Goal: Task Accomplishment & Management: Use online tool/utility

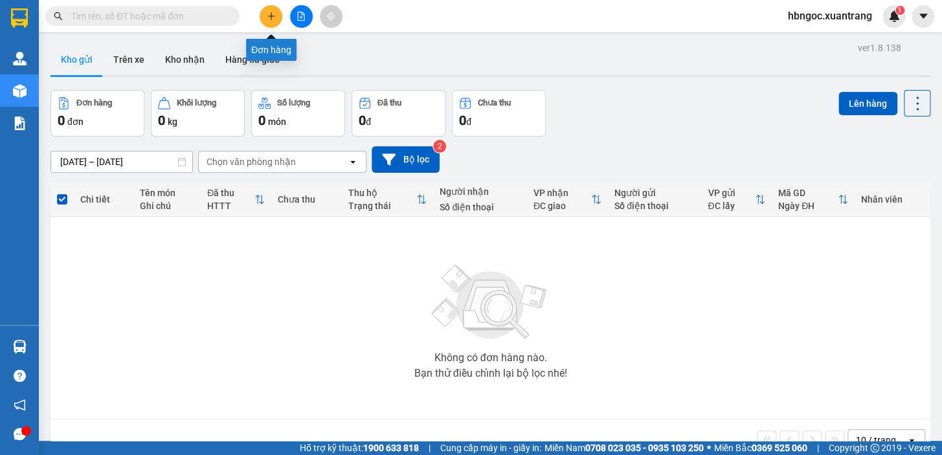
click at [269, 19] on icon "plus" at bounding box center [271, 16] width 9 height 9
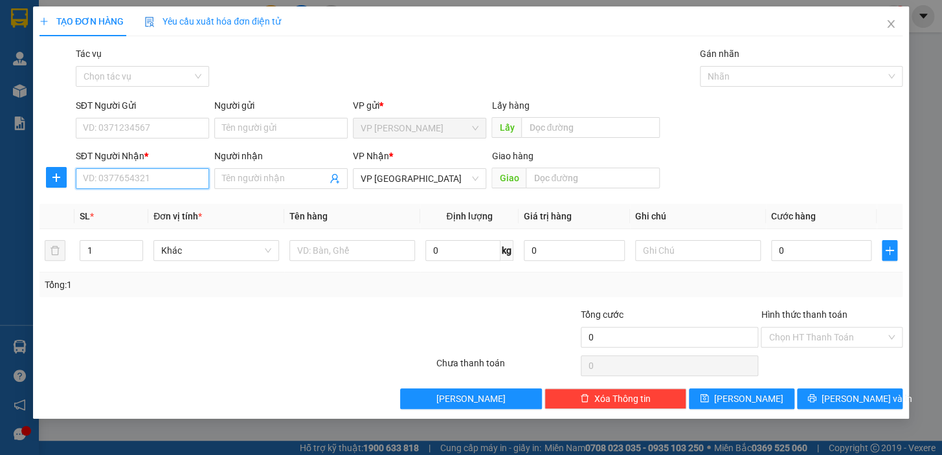
click at [170, 185] on input "SĐT Người Nhận *" at bounding box center [142, 178] width 133 height 21
click at [247, 180] on input "Người nhận" at bounding box center [274, 179] width 105 height 14
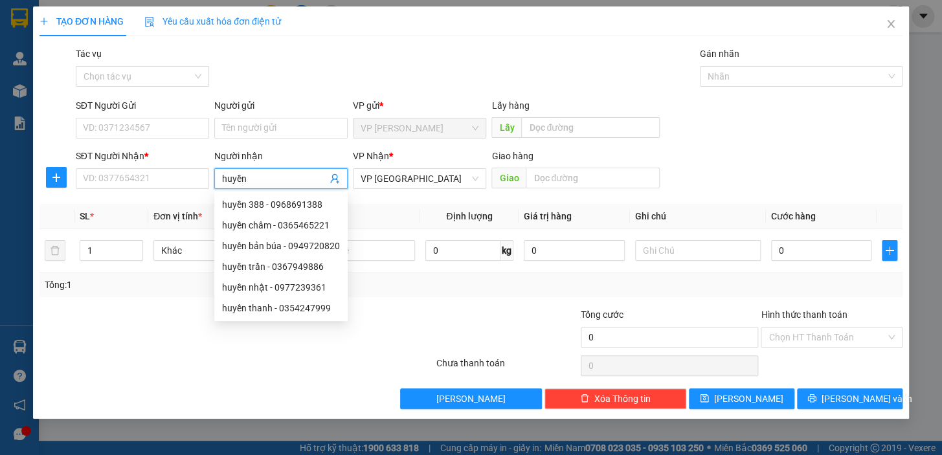
type input "huyền 3"
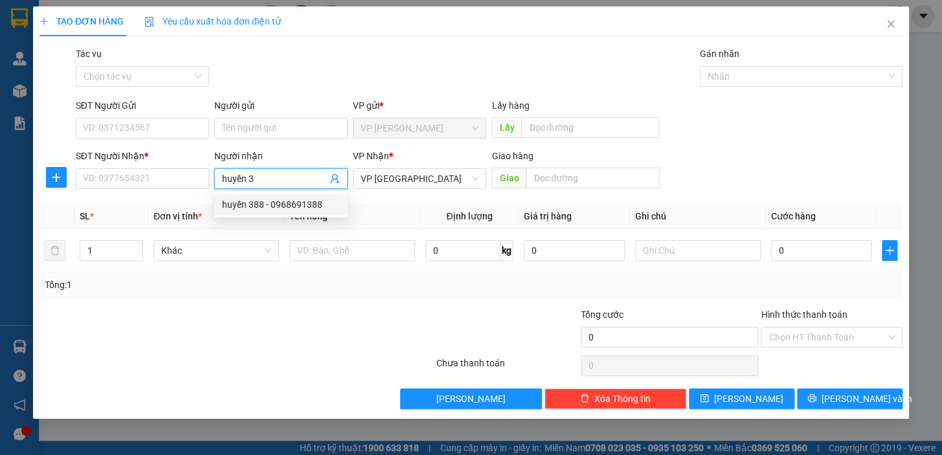
click at [271, 208] on div "huyền 388 - 0968691388" at bounding box center [281, 204] width 118 height 14
type input "0968691388"
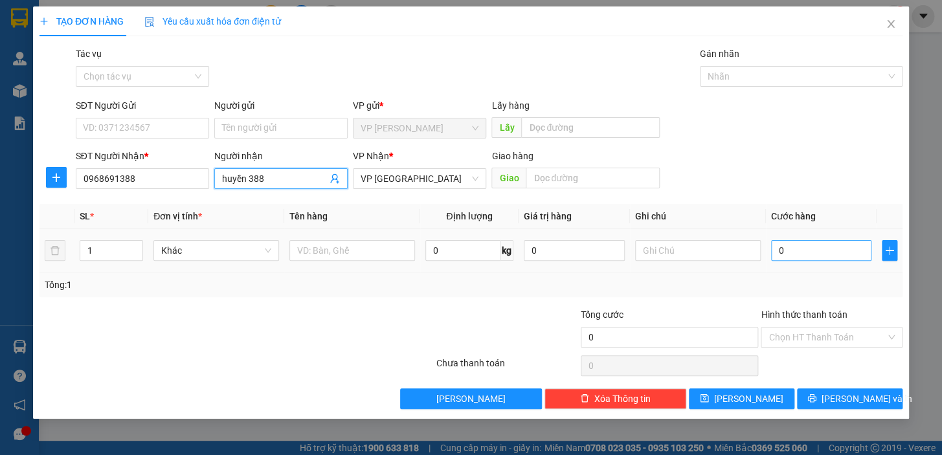
type input "huyền 388"
click at [822, 253] on input "0" at bounding box center [821, 250] width 101 height 21
type input "5"
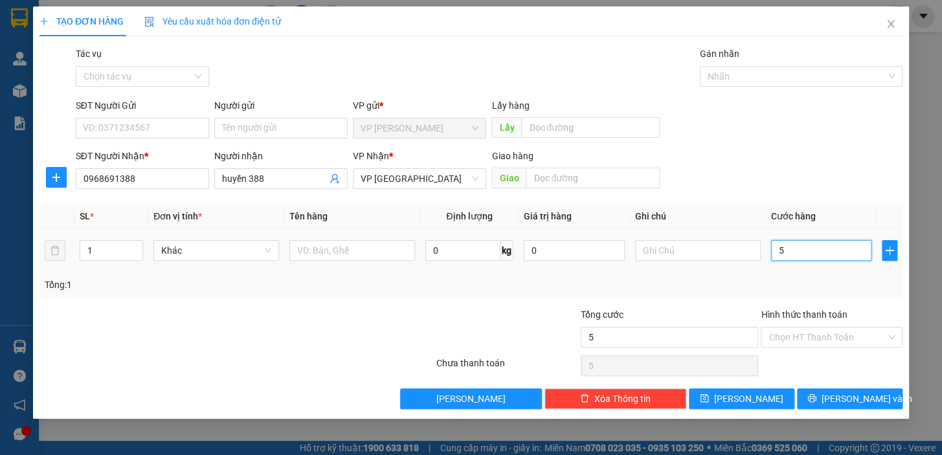
type input "50"
type input "500"
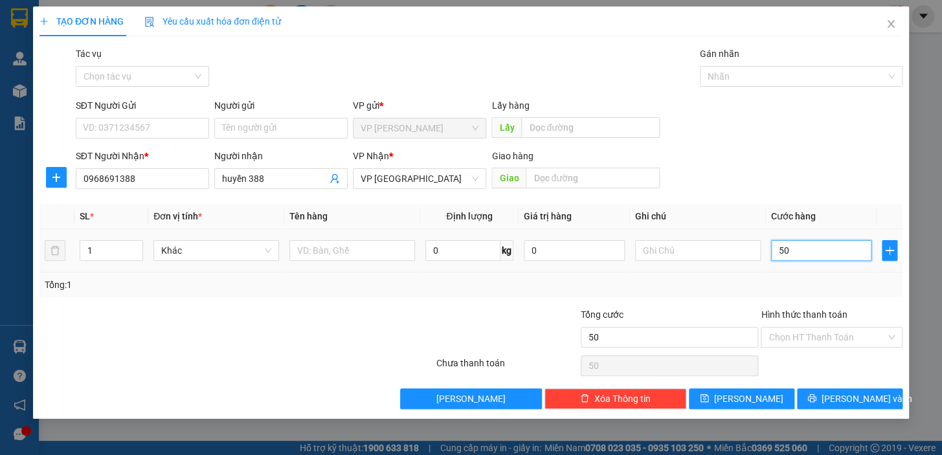
type input "500"
type input "5.000"
type input "50.000"
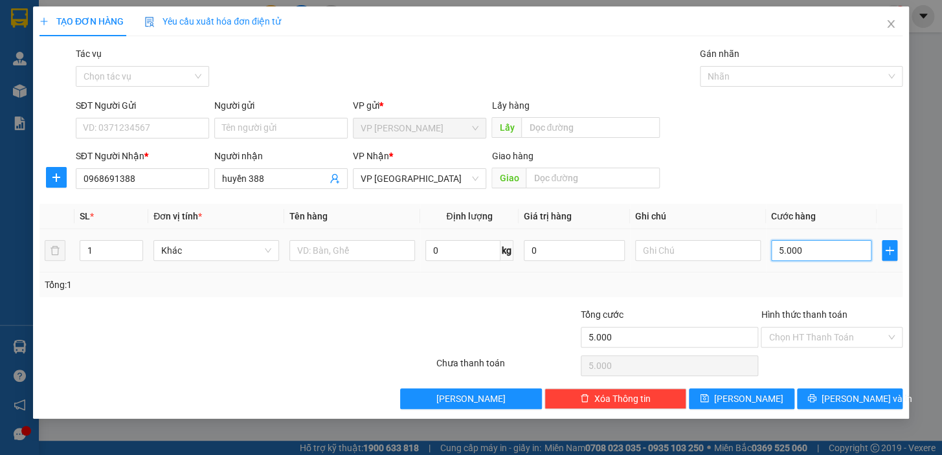
type input "50.000"
type input "500.000"
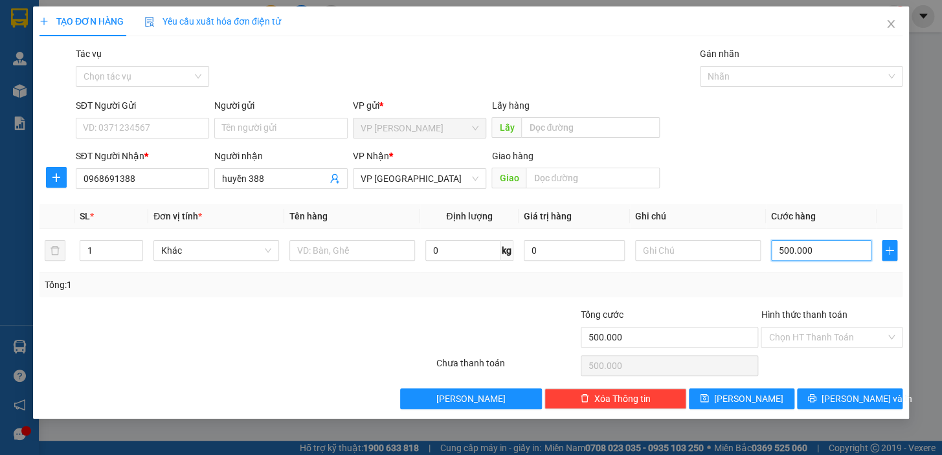
type input "50.000"
click at [865, 293] on div "Tổng: 1" at bounding box center [470, 285] width 863 height 25
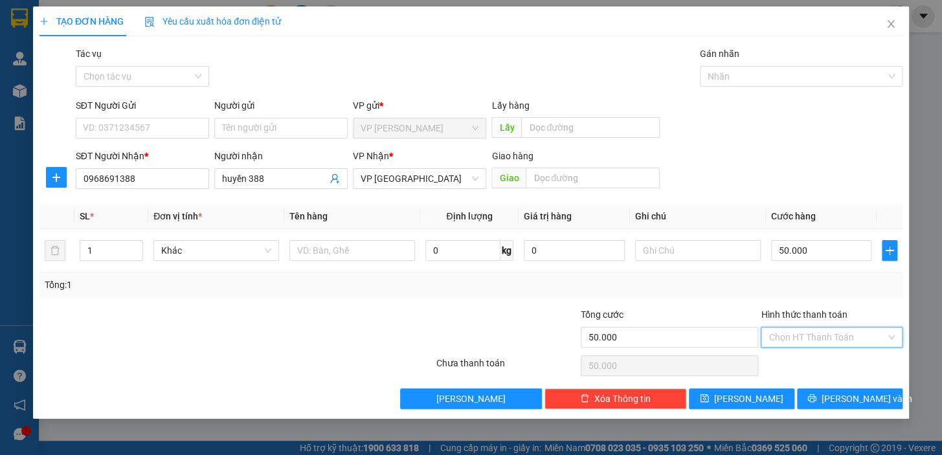
click at [828, 333] on input "Hình thức thanh toán" at bounding box center [827, 337] width 117 height 19
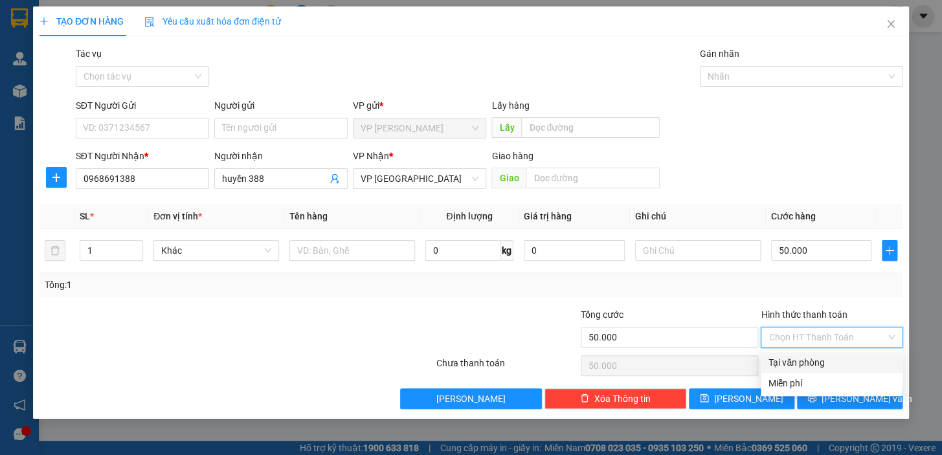
click at [809, 368] on div "Tại văn phòng" at bounding box center [832, 362] width 126 height 14
type input "0"
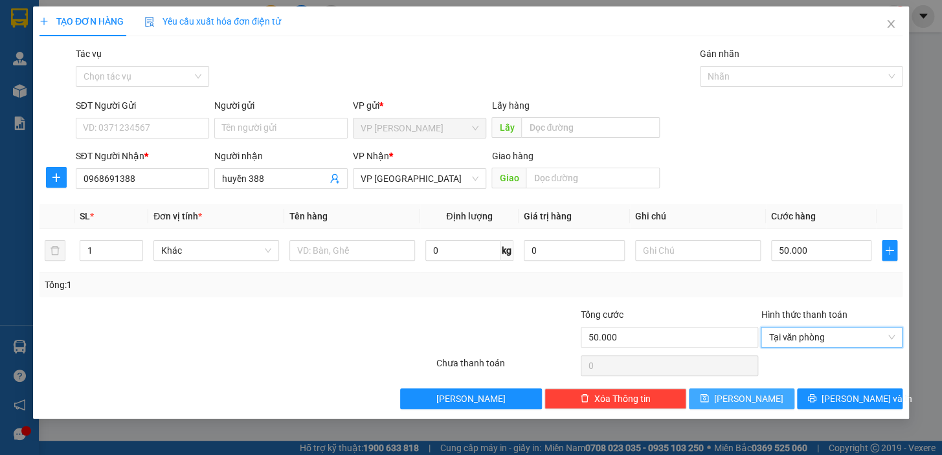
click at [749, 403] on span "[PERSON_NAME]" at bounding box center [748, 399] width 69 height 14
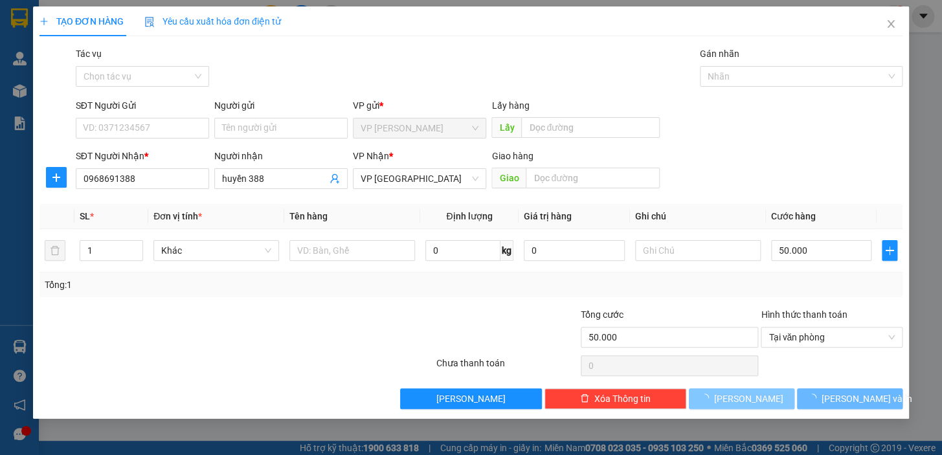
type input "0"
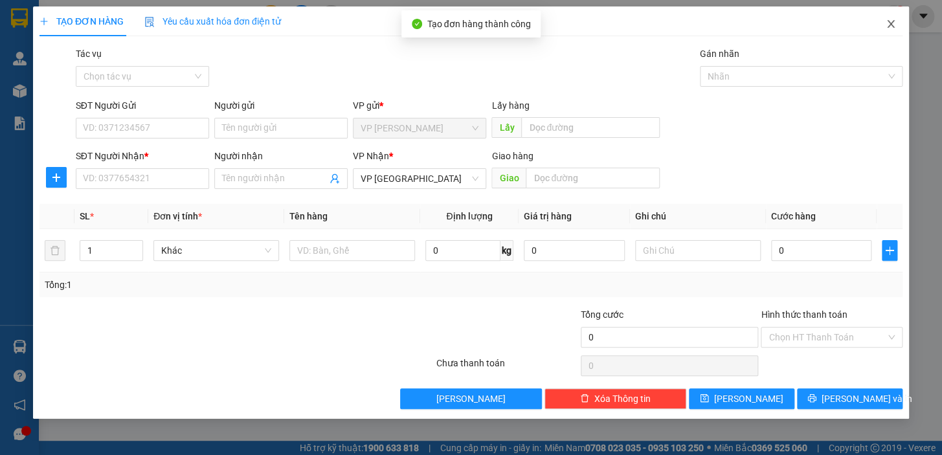
click at [887, 18] on span "Close" at bounding box center [891, 24] width 36 height 36
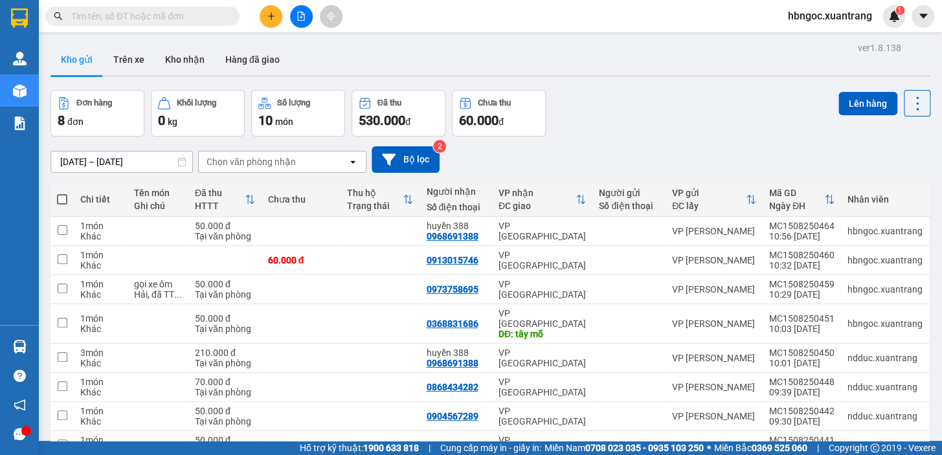
click at [63, 51] on button "Kho gửi" at bounding box center [77, 59] width 52 height 31
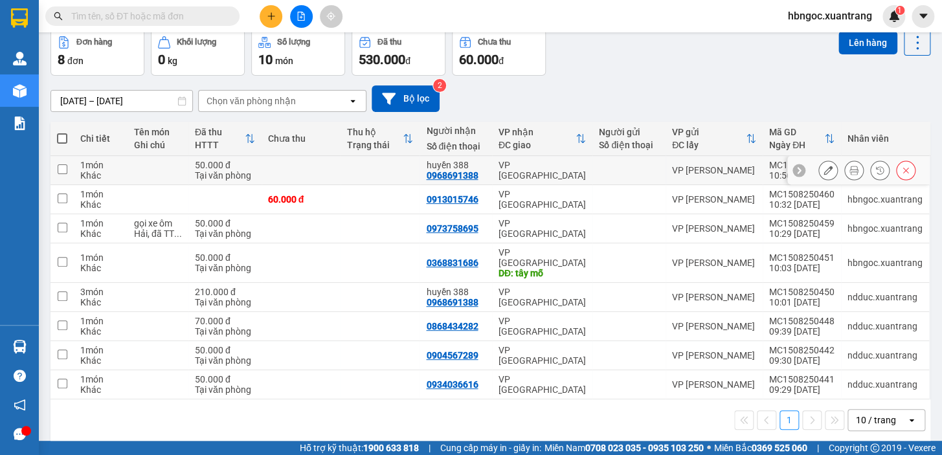
click at [824, 172] on icon at bounding box center [828, 170] width 9 height 9
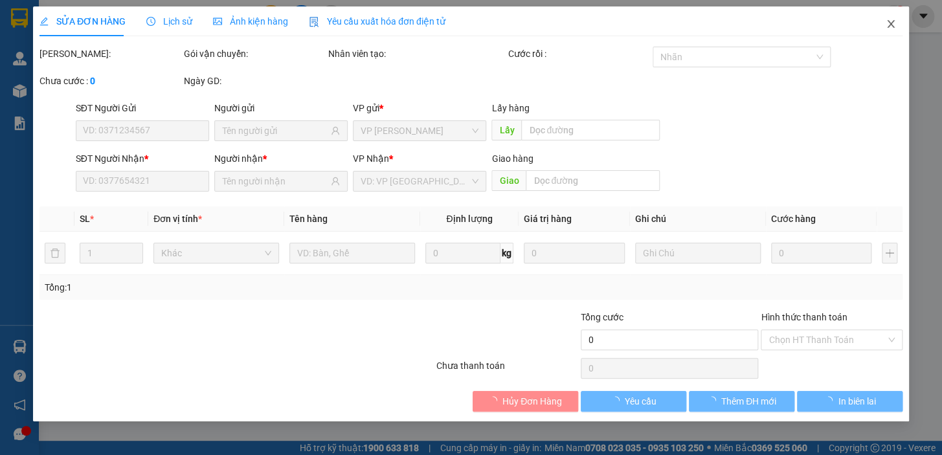
type input "0968691388"
type input "50.000"
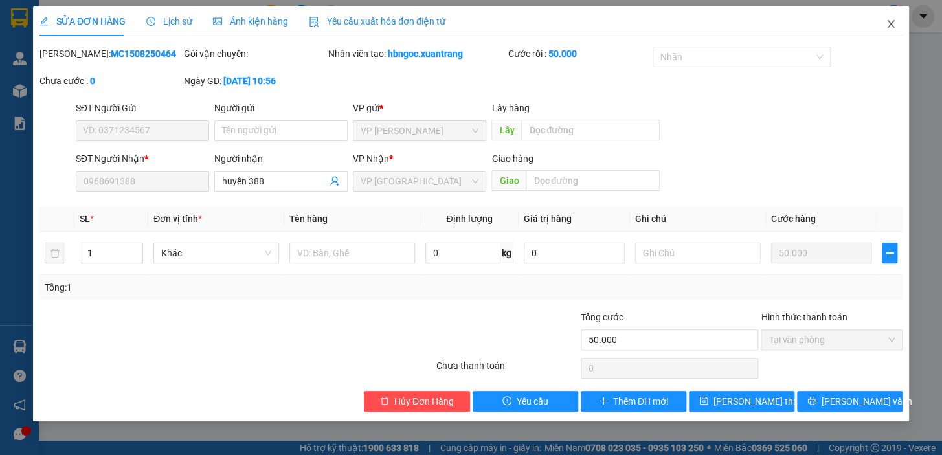
drag, startPoint x: 882, startPoint y: 23, endPoint x: 888, endPoint y: 10, distance: 14.5
click at [883, 23] on span "Close" at bounding box center [891, 24] width 36 height 36
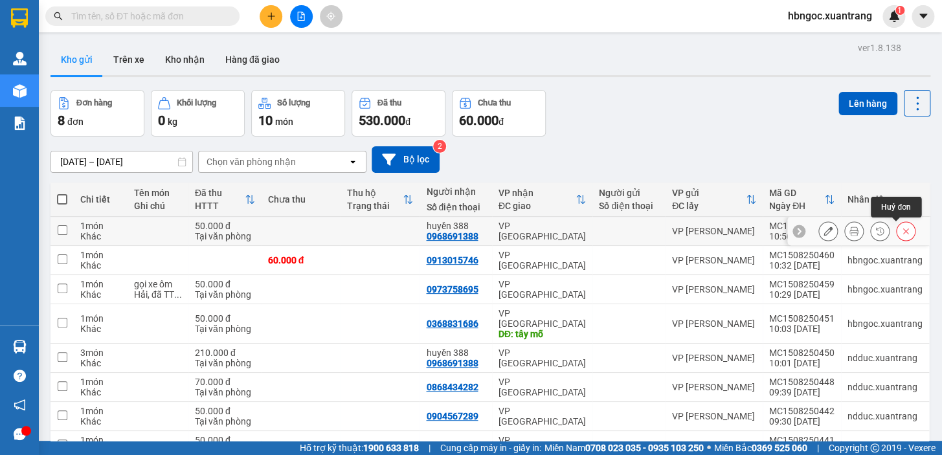
click at [901, 231] on icon at bounding box center [905, 231] width 9 height 9
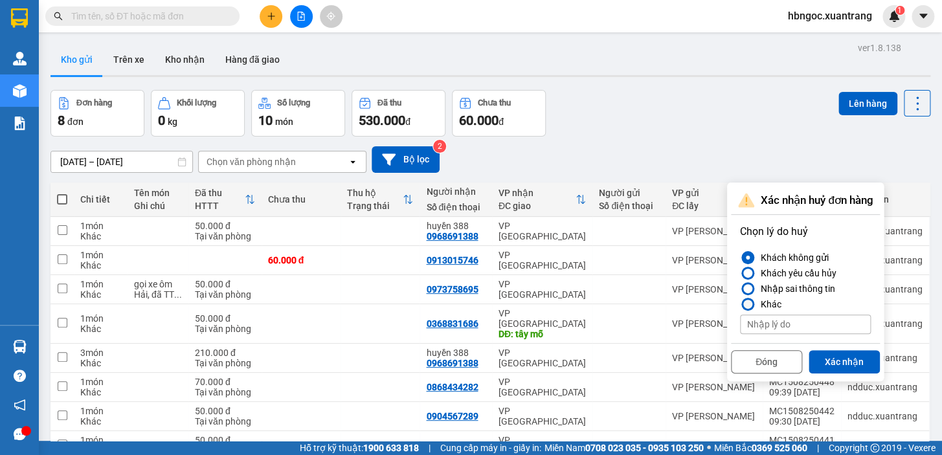
click at [765, 303] on div "Khác" at bounding box center [769, 305] width 26 height 16
click at [740, 304] on input "Khác" at bounding box center [740, 304] width 0 height 0
click at [787, 291] on div "Nhập sai thông tin" at bounding box center [796, 289] width 80 height 16
click at [740, 289] on input "Nhập sai thông tin" at bounding box center [740, 289] width 0 height 0
click at [777, 256] on div "Khách không gửi" at bounding box center [792, 258] width 73 height 16
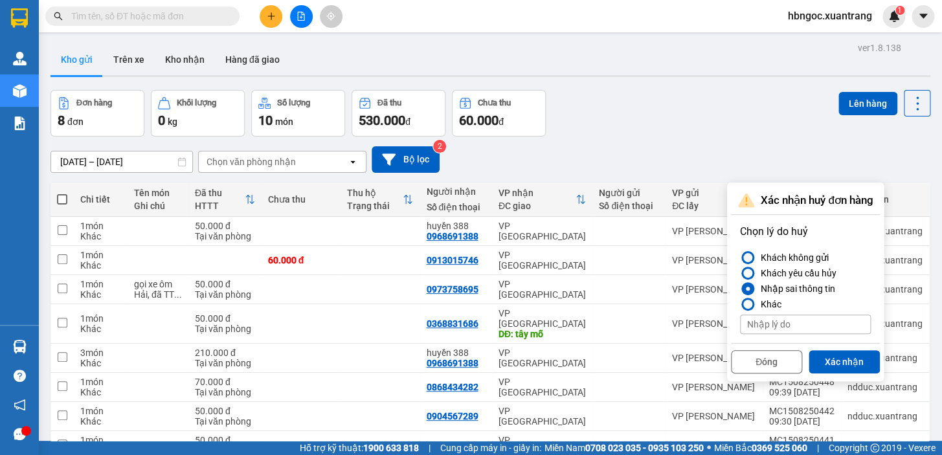
click at [740, 258] on input "Khách không gửi" at bounding box center [740, 258] width 0 height 0
drag, startPoint x: 848, startPoint y: 364, endPoint x: 844, endPoint y: 346, distance: 18.1
click at [848, 363] on button "Xác nhận" at bounding box center [844, 361] width 71 height 23
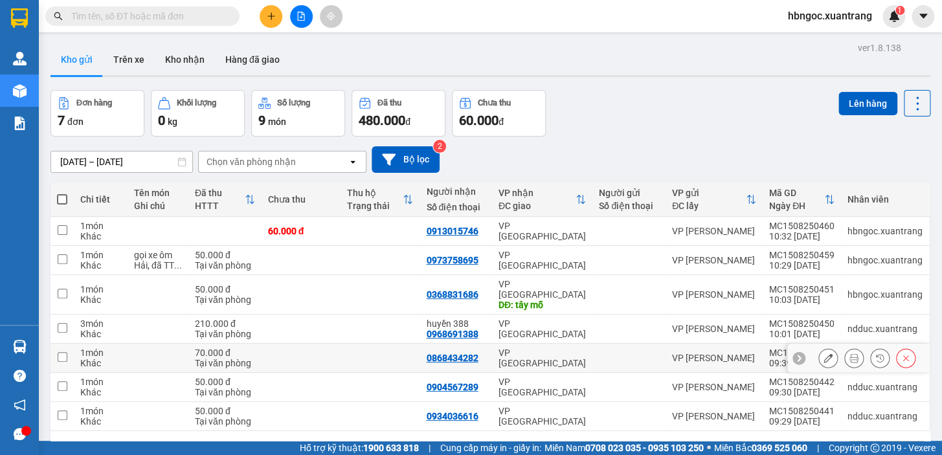
click at [65, 352] on input "checkbox" at bounding box center [63, 357] width 10 height 10
checkbox input "true"
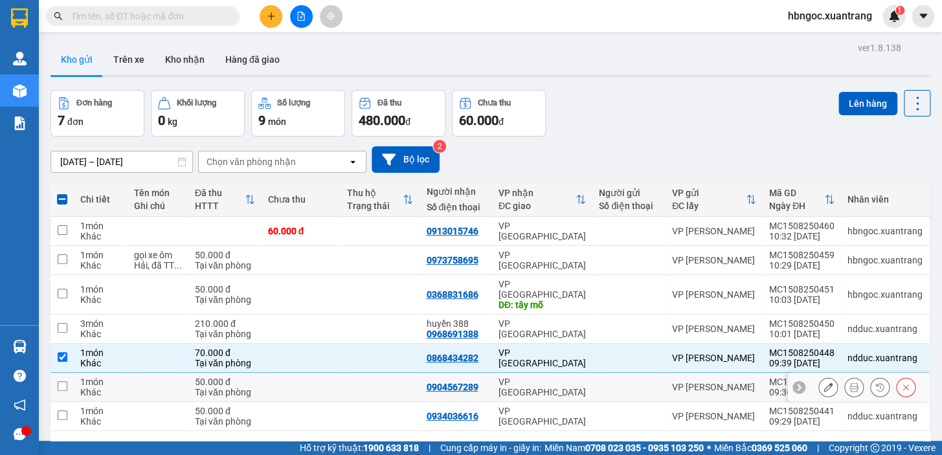
drag, startPoint x: 67, startPoint y: 376, endPoint x: 70, endPoint y: 388, distance: 12.6
click at [67, 376] on td at bounding box center [62, 387] width 23 height 29
checkbox input "true"
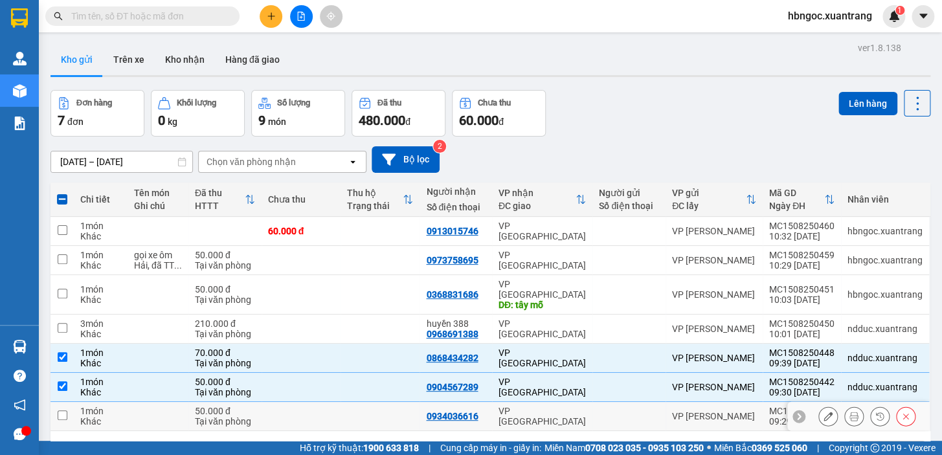
click at [69, 402] on td at bounding box center [62, 416] width 23 height 29
checkbox input "true"
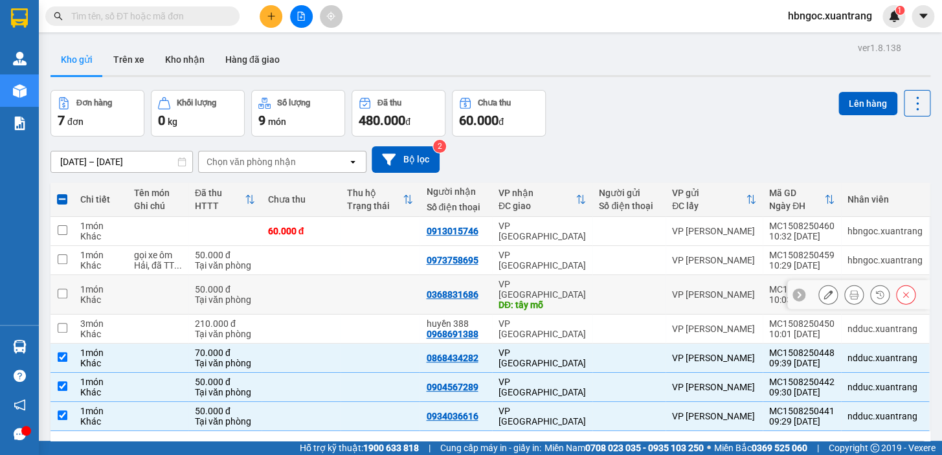
click at [68, 292] on td at bounding box center [62, 294] width 23 height 39
checkbox input "true"
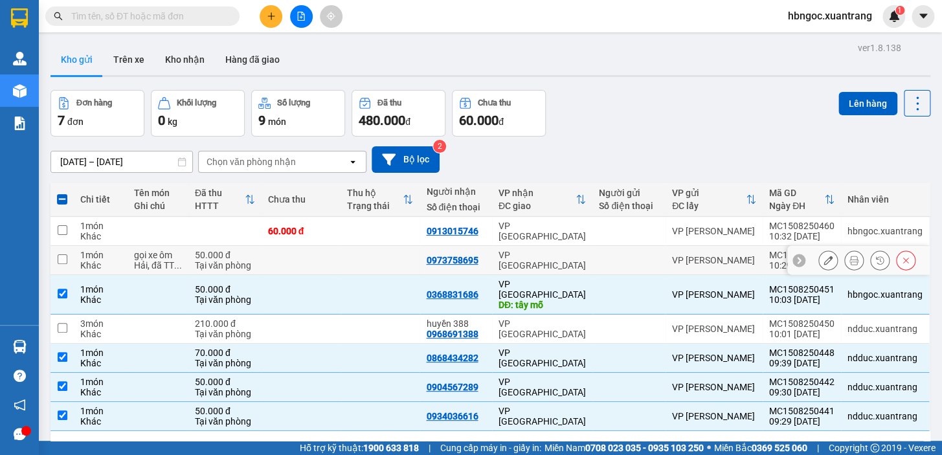
click at [66, 254] on input "checkbox" at bounding box center [63, 259] width 10 height 10
checkbox input "true"
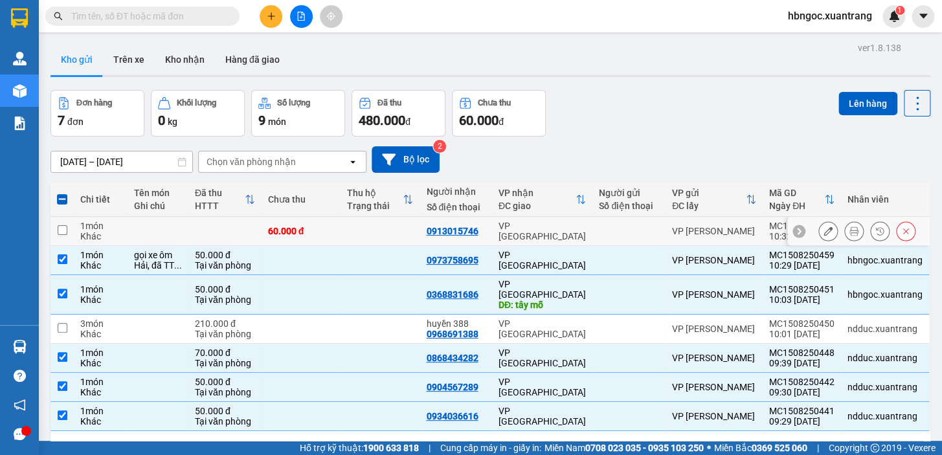
click at [69, 233] on td at bounding box center [62, 231] width 23 height 29
checkbox input "true"
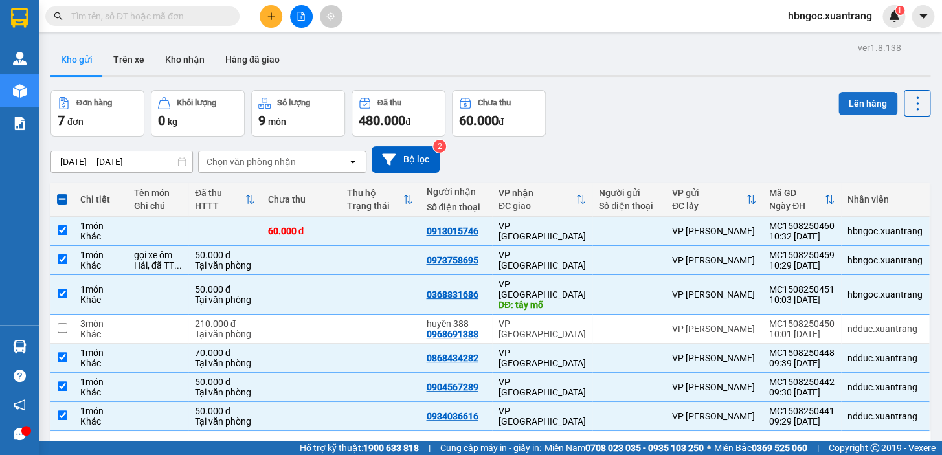
click at [855, 110] on button "Lên hàng" at bounding box center [868, 103] width 59 height 23
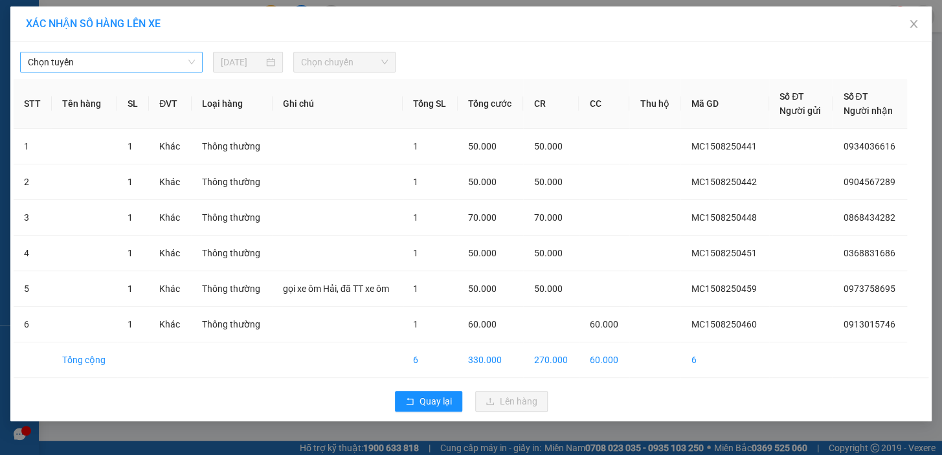
click at [177, 71] on span "Chọn tuyến" at bounding box center [111, 61] width 167 height 19
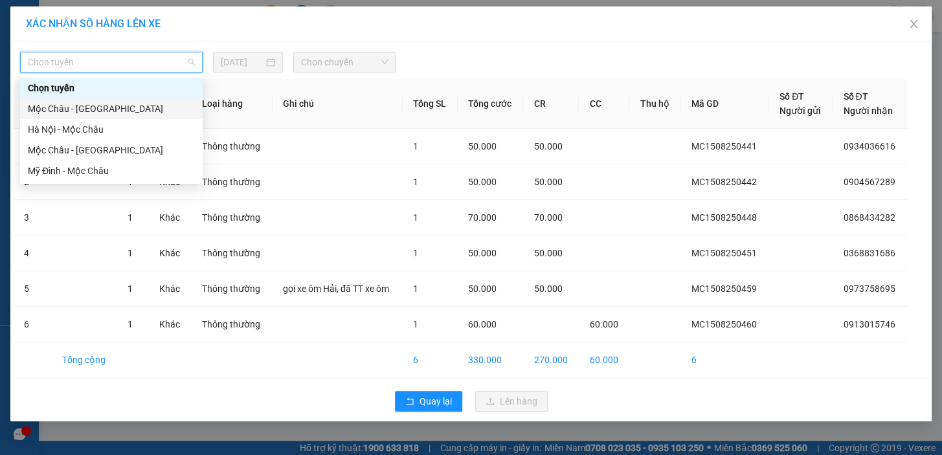
click at [184, 106] on div "Mộc Châu - [GEOGRAPHIC_DATA]" at bounding box center [111, 109] width 167 height 14
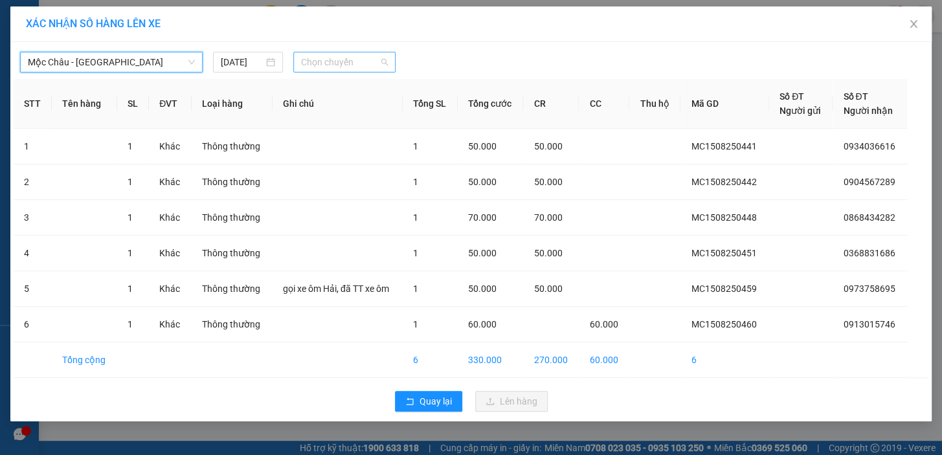
click at [318, 59] on span "Chọn chuyến" at bounding box center [344, 61] width 87 height 19
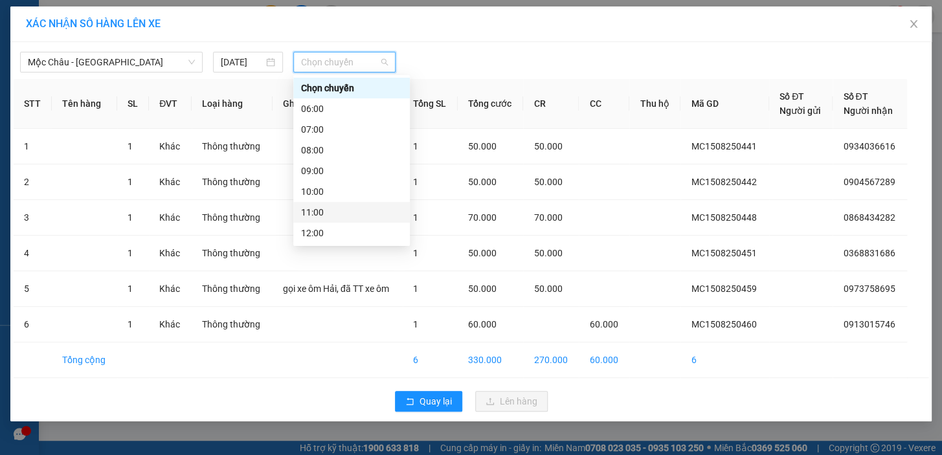
scroll to position [58, 0]
click at [331, 155] on div "11:00" at bounding box center [351, 154] width 101 height 14
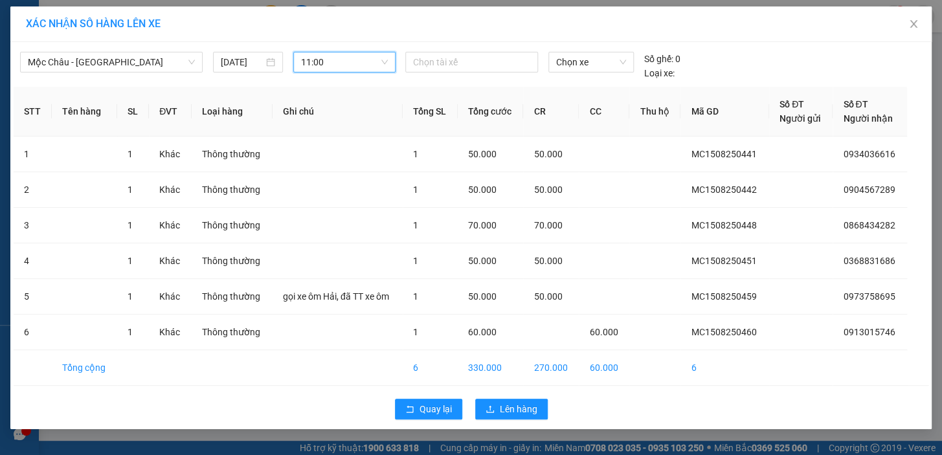
click at [372, 60] on span "11:00" at bounding box center [344, 61] width 87 height 19
click at [913, 28] on icon "close" at bounding box center [913, 24] width 10 height 10
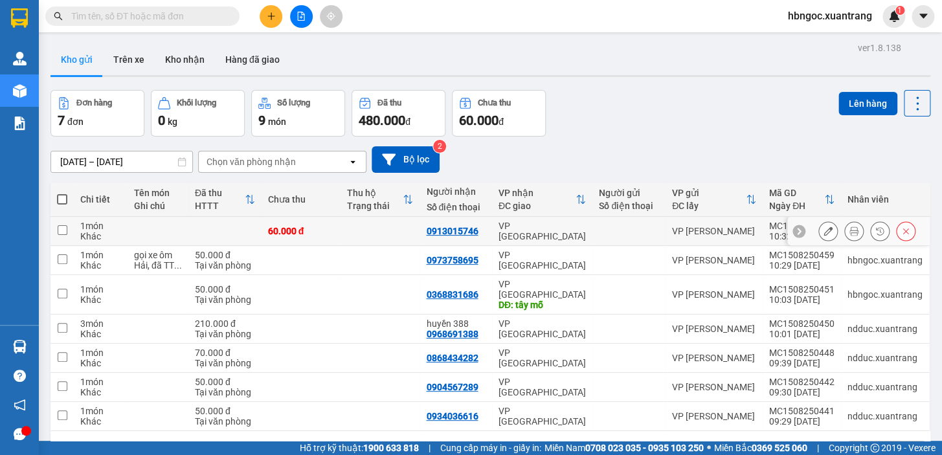
click at [62, 228] on input "checkbox" at bounding box center [63, 230] width 10 height 10
checkbox input "true"
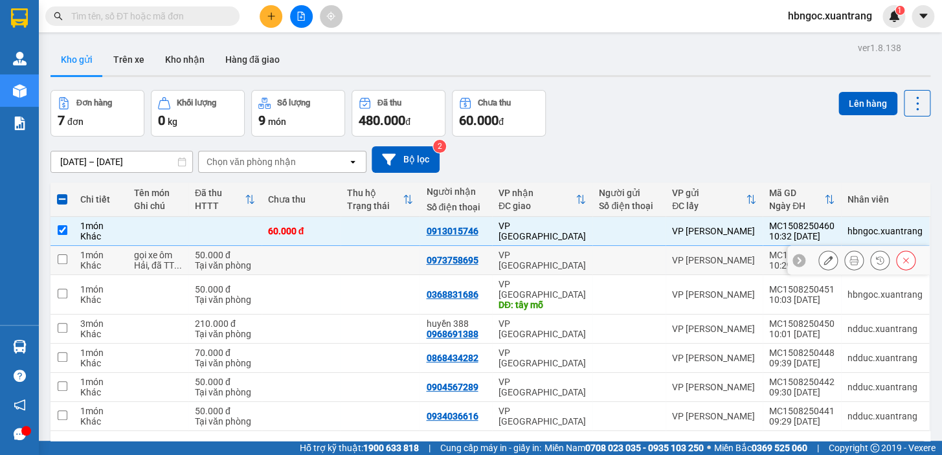
click at [68, 264] on td at bounding box center [62, 260] width 23 height 29
checkbox input "true"
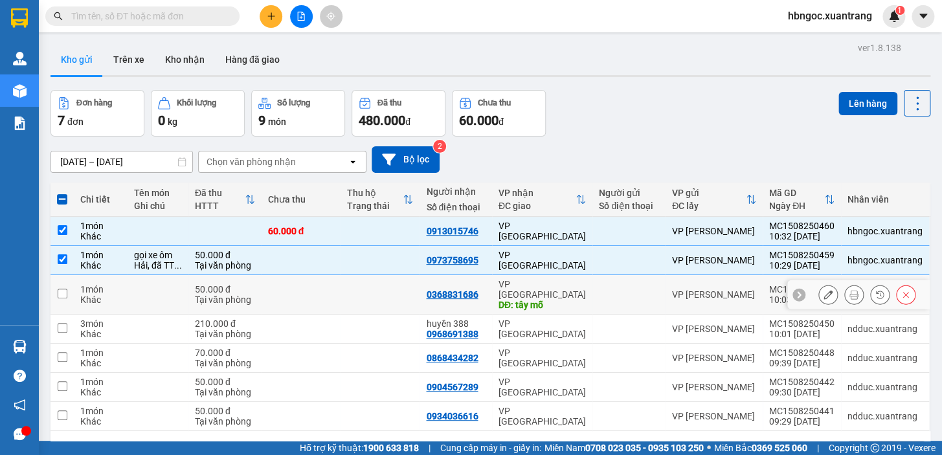
click at [67, 291] on td at bounding box center [62, 294] width 23 height 39
checkbox input "true"
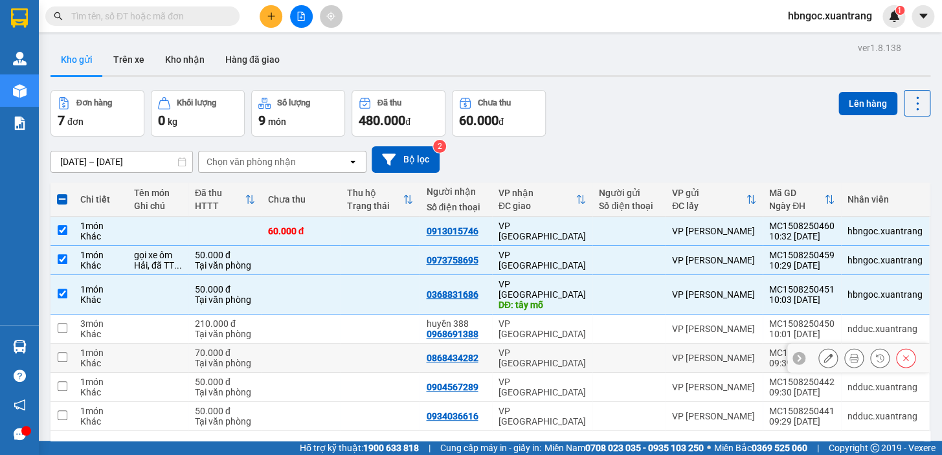
click at [71, 348] on td at bounding box center [62, 358] width 23 height 29
checkbox input "true"
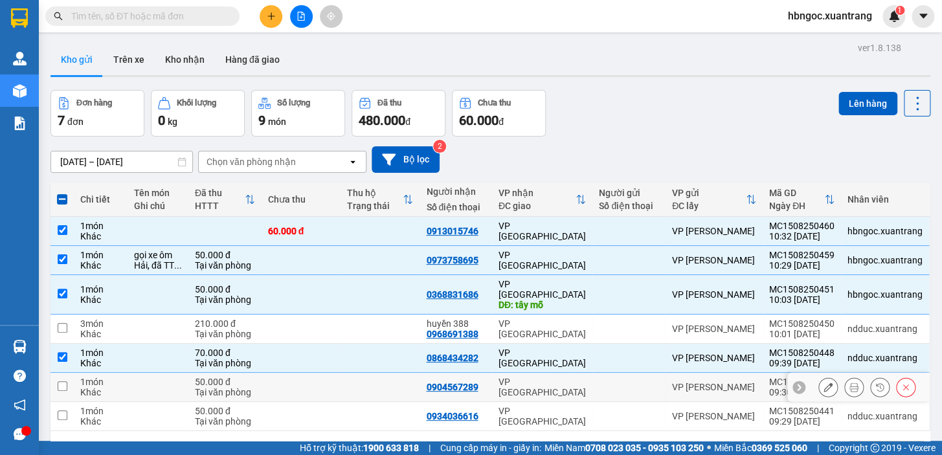
click at [68, 376] on td at bounding box center [62, 387] width 23 height 29
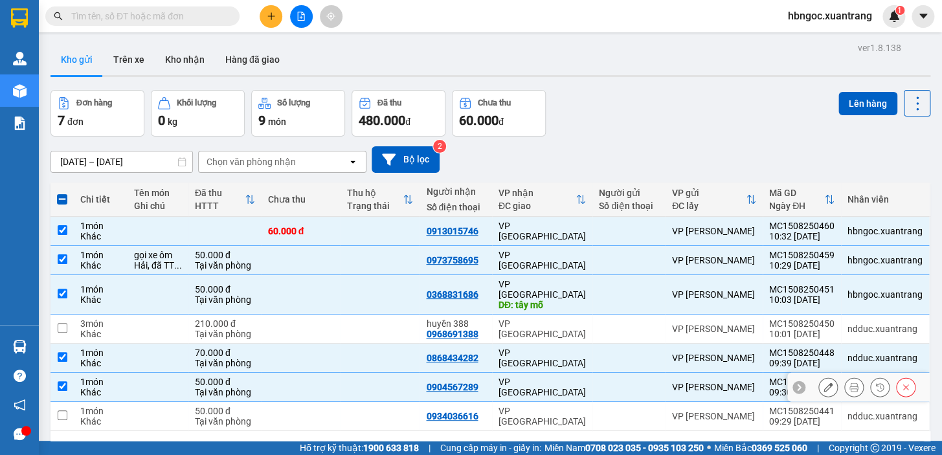
checkbox input "true"
click at [64, 411] on input "checkbox" at bounding box center [63, 416] width 10 height 10
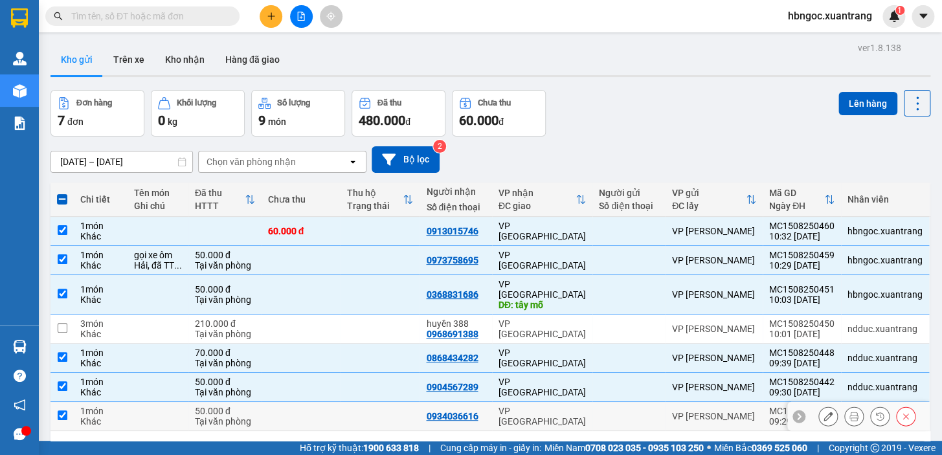
checkbox input "true"
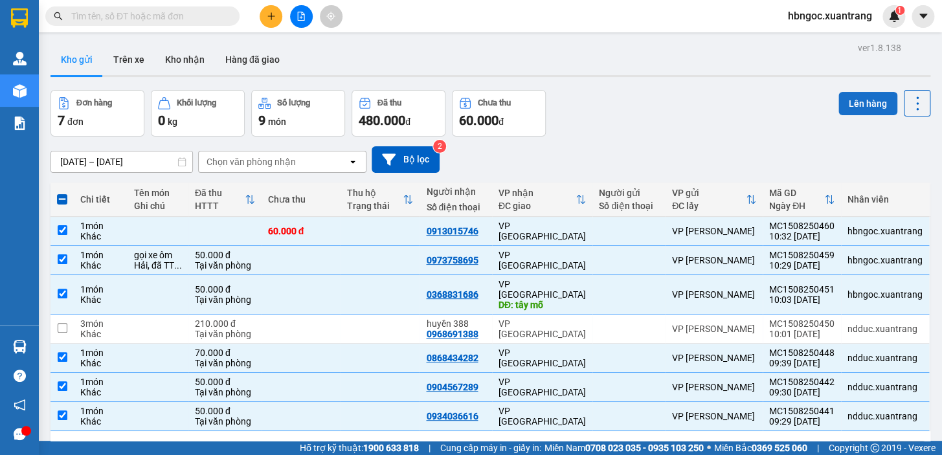
click at [859, 97] on button "Lên hàng" at bounding box center [868, 103] width 59 height 23
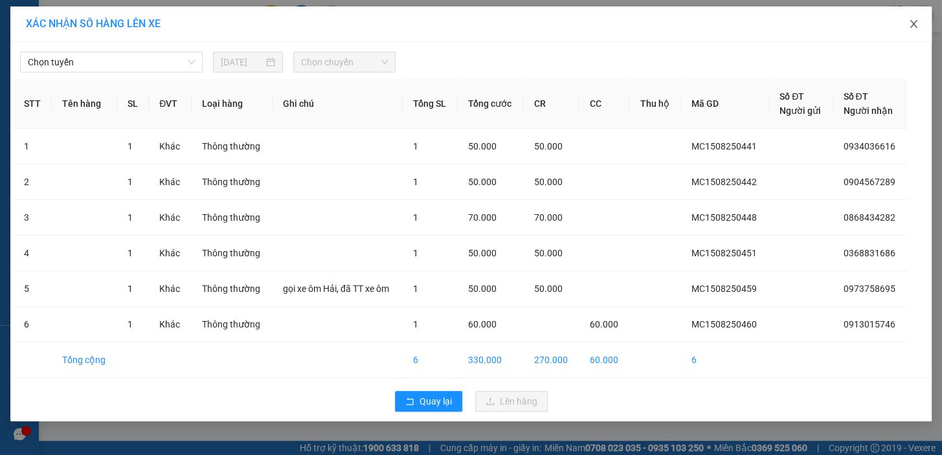
click at [908, 25] on icon "close" at bounding box center [913, 24] width 10 height 10
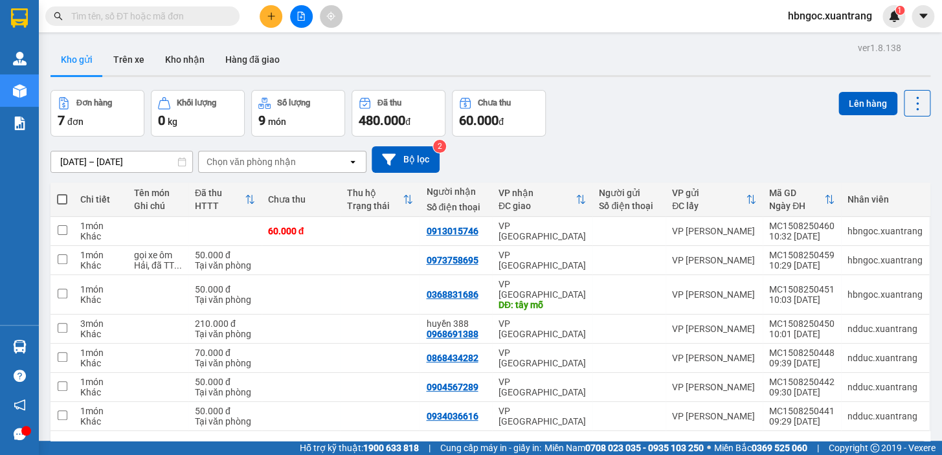
click at [57, 201] on span at bounding box center [62, 199] width 10 height 10
click at [62, 193] on input "checkbox" at bounding box center [62, 193] width 0 height 0
checkbox input "true"
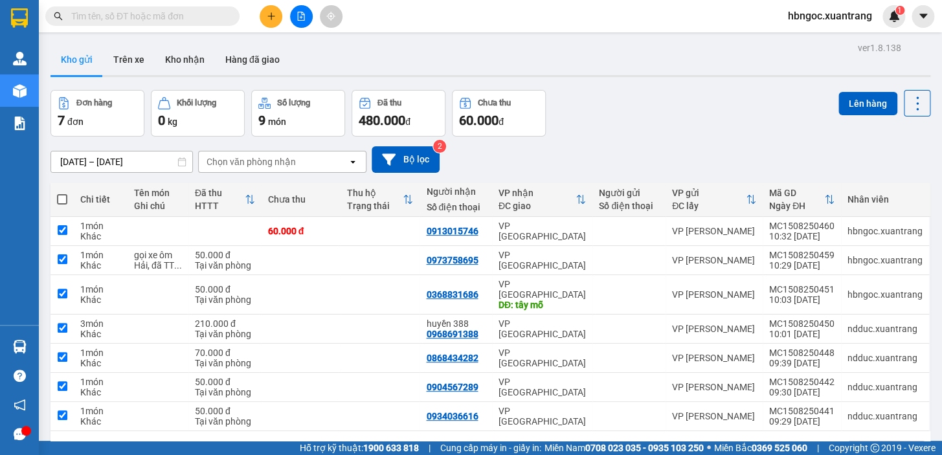
checkbox input "true"
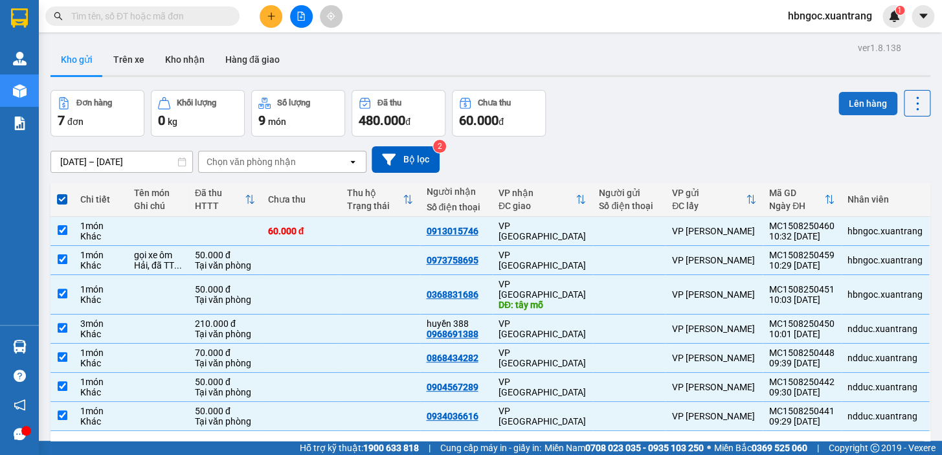
click at [861, 106] on button "Lên hàng" at bounding box center [868, 103] width 59 height 23
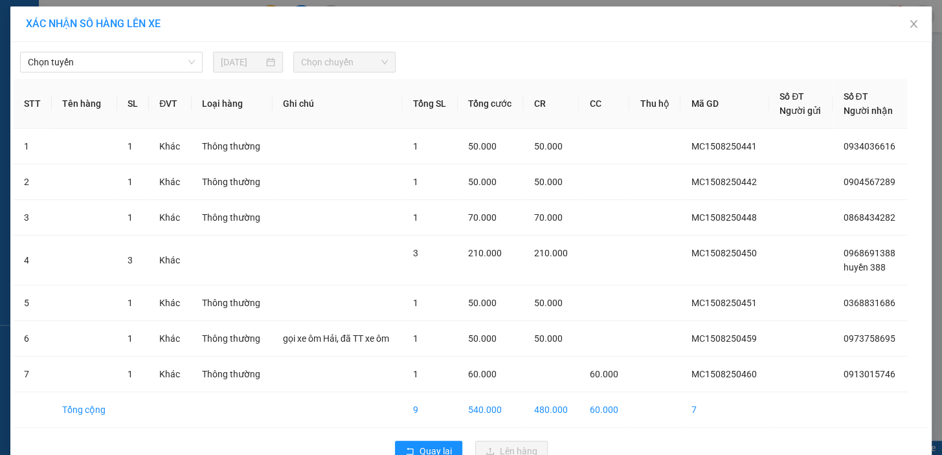
click at [315, 60] on span "Chọn chuyến" at bounding box center [344, 61] width 87 height 19
drag, startPoint x: 100, startPoint y: 63, endPoint x: 101, endPoint y: 72, distance: 8.4
click at [101, 63] on span "Chọn tuyến" at bounding box center [111, 61] width 167 height 19
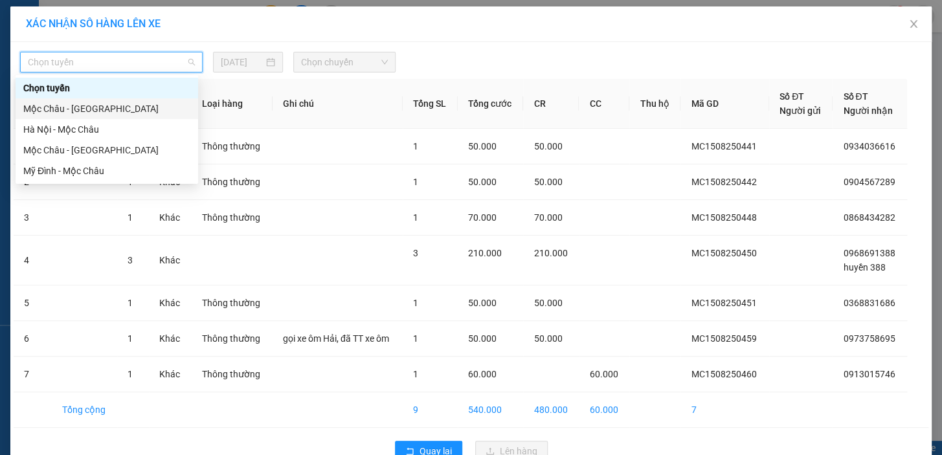
click at [100, 115] on div "Mộc Châu - [GEOGRAPHIC_DATA]" at bounding box center [106, 109] width 167 height 14
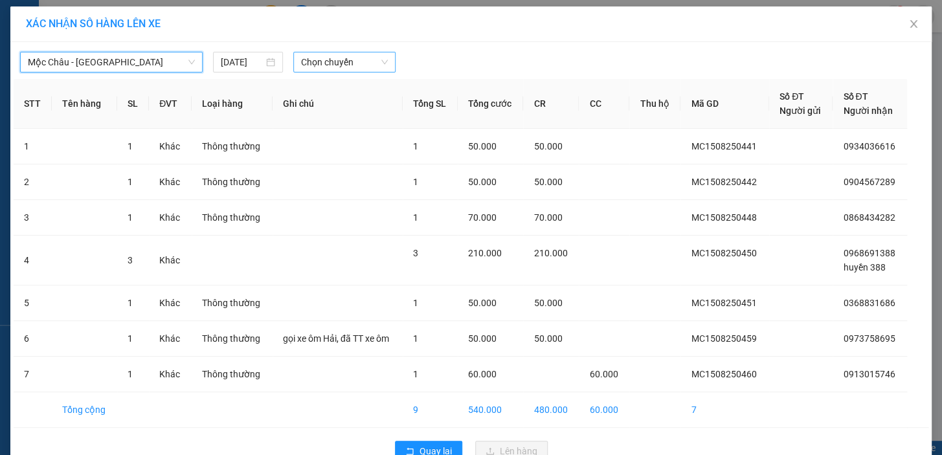
click at [293, 61] on div "Chọn chuyến" at bounding box center [344, 62] width 102 height 21
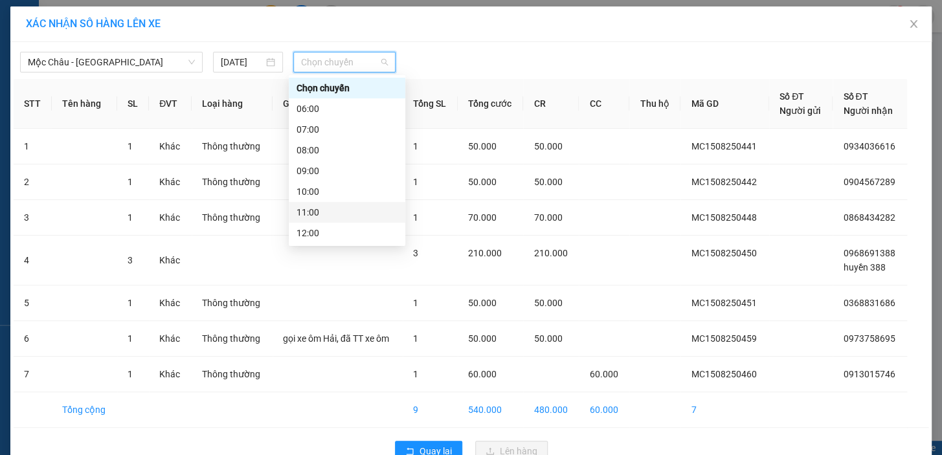
drag, startPoint x: 306, startPoint y: 213, endPoint x: 309, endPoint y: 220, distance: 7.8
click at [309, 220] on div "11:00" at bounding box center [347, 212] width 117 height 21
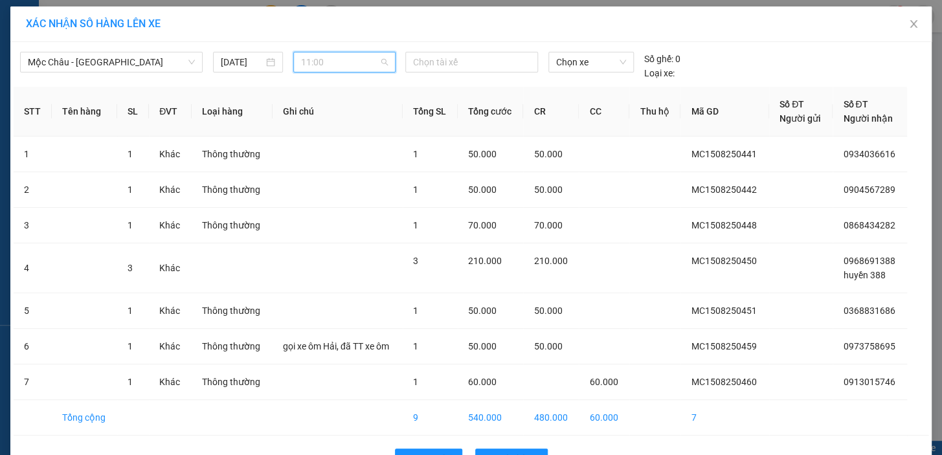
click at [324, 61] on span "11:00" at bounding box center [344, 61] width 87 height 19
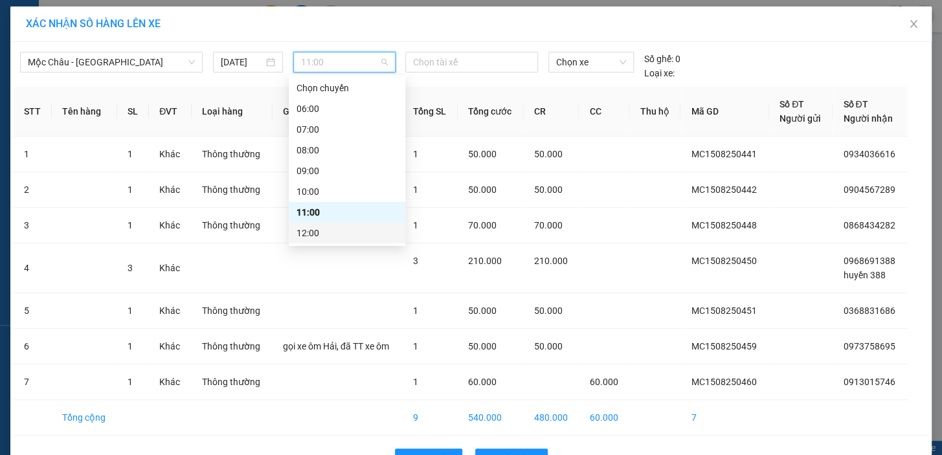
click at [311, 234] on div "12:00" at bounding box center [347, 233] width 101 height 14
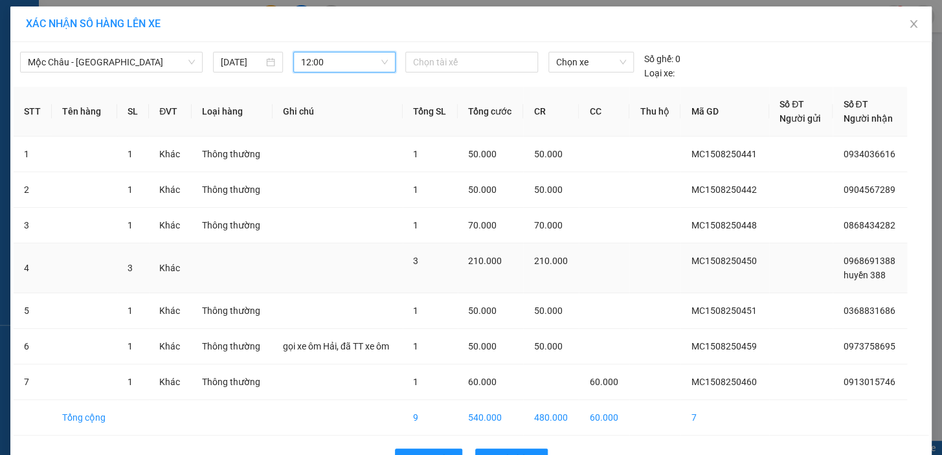
scroll to position [39, 0]
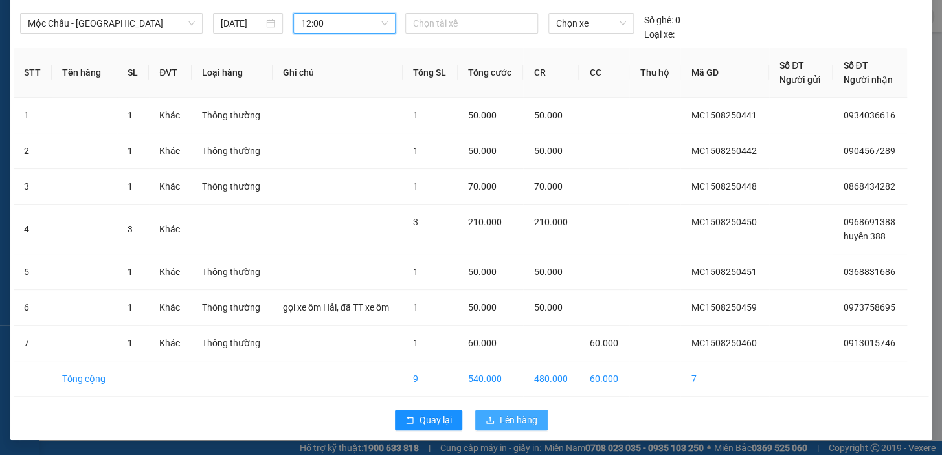
click at [505, 420] on span "Lên hàng" at bounding box center [519, 420] width 38 height 14
